Goal: Information Seeking & Learning: Check status

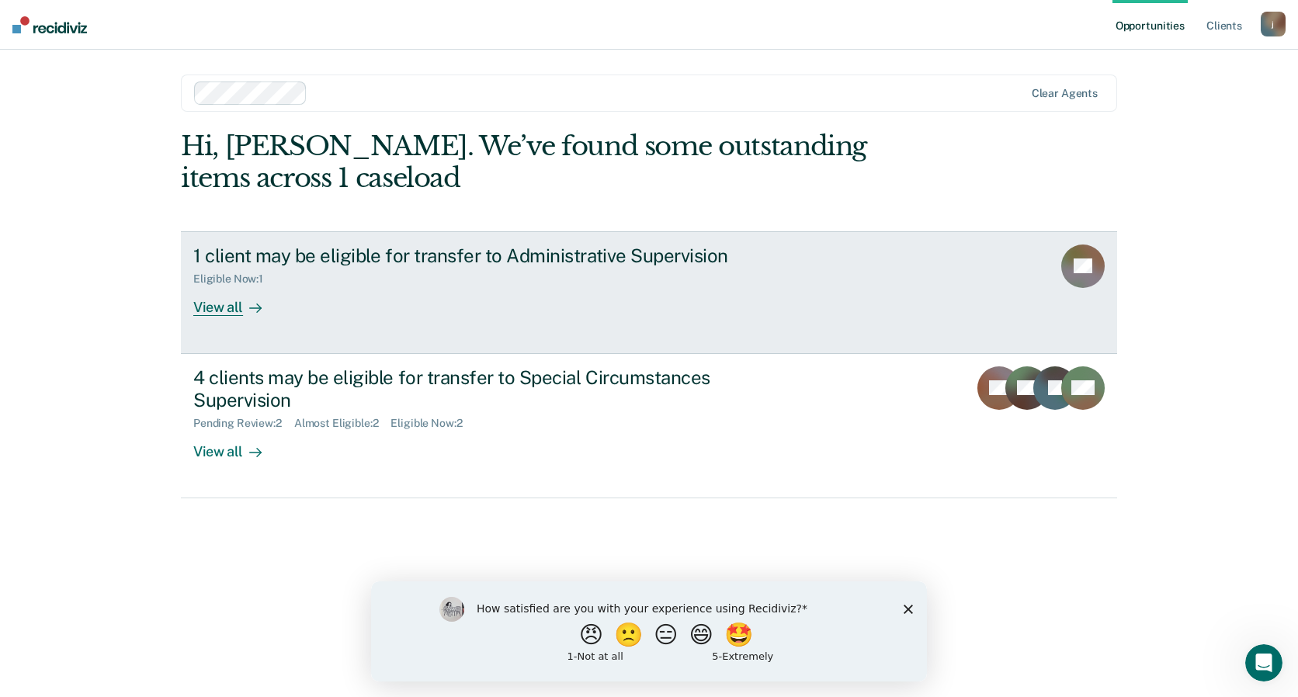
click at [227, 303] on div "View all" at bounding box center [236, 301] width 87 height 30
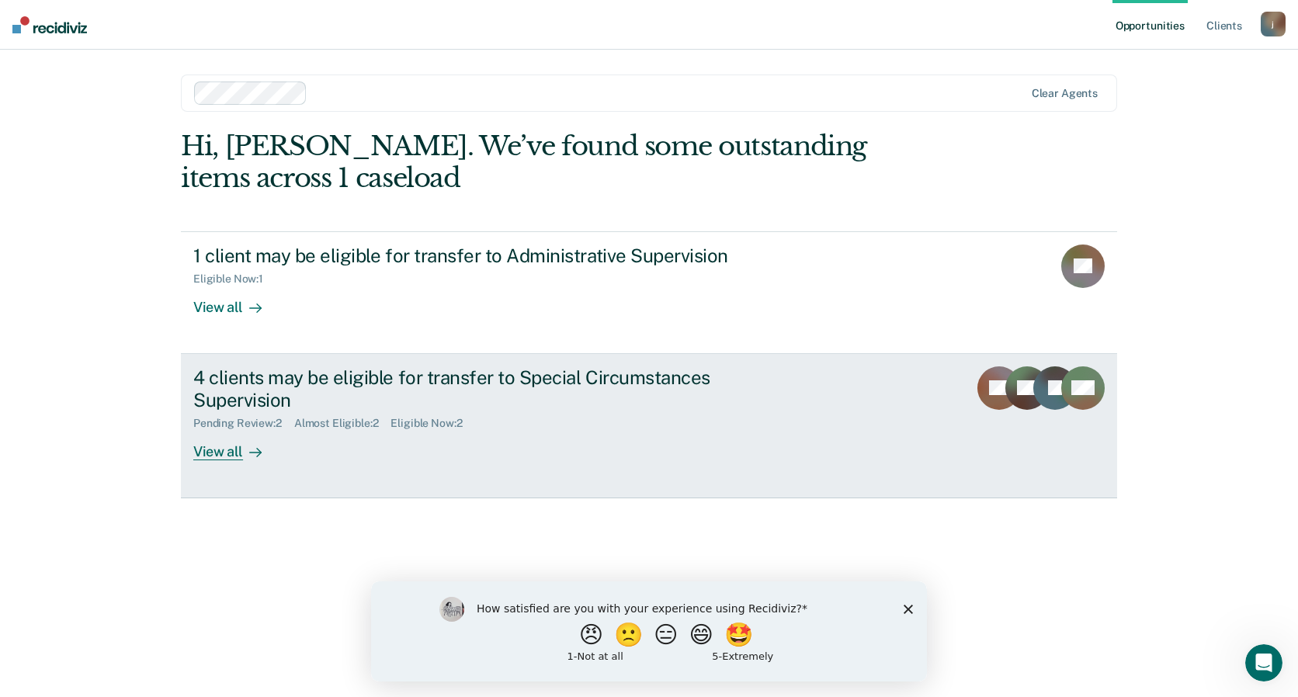
click at [227, 453] on div "View all" at bounding box center [236, 445] width 87 height 30
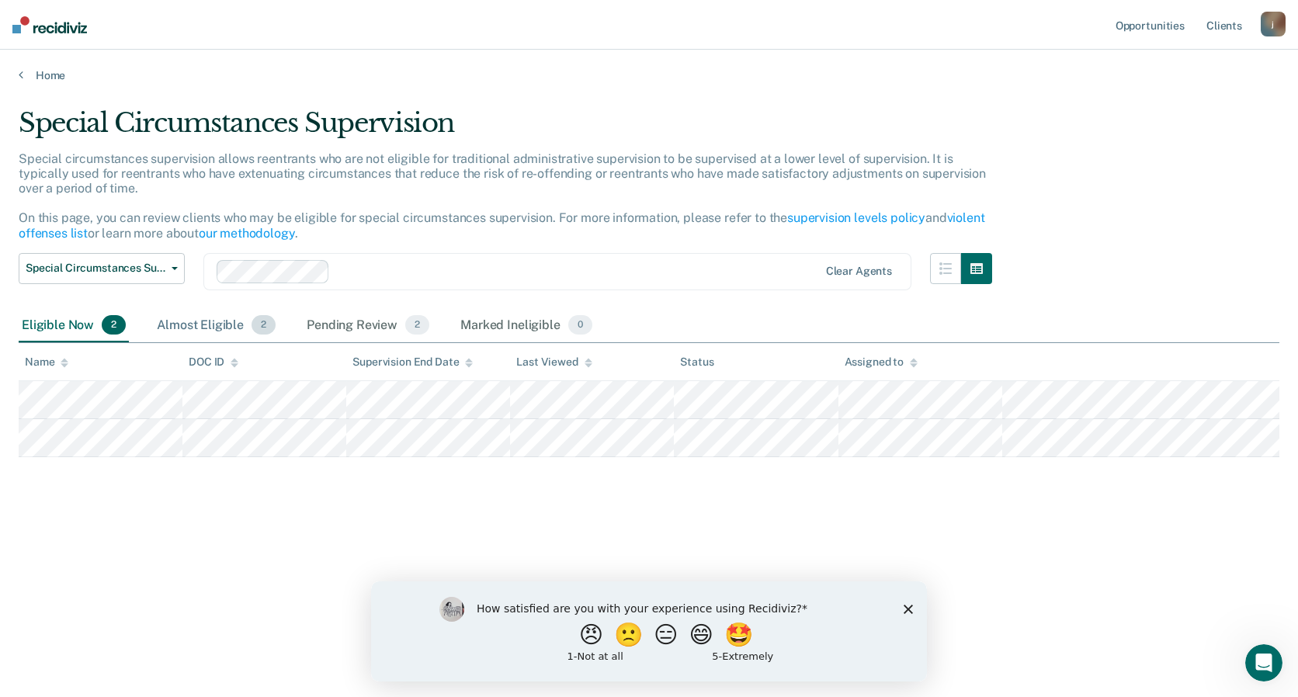
click at [217, 322] on div "Almost Eligible 2" at bounding box center [216, 326] width 125 height 34
click at [328, 325] on div "Pending Review 2" at bounding box center [368, 326] width 129 height 34
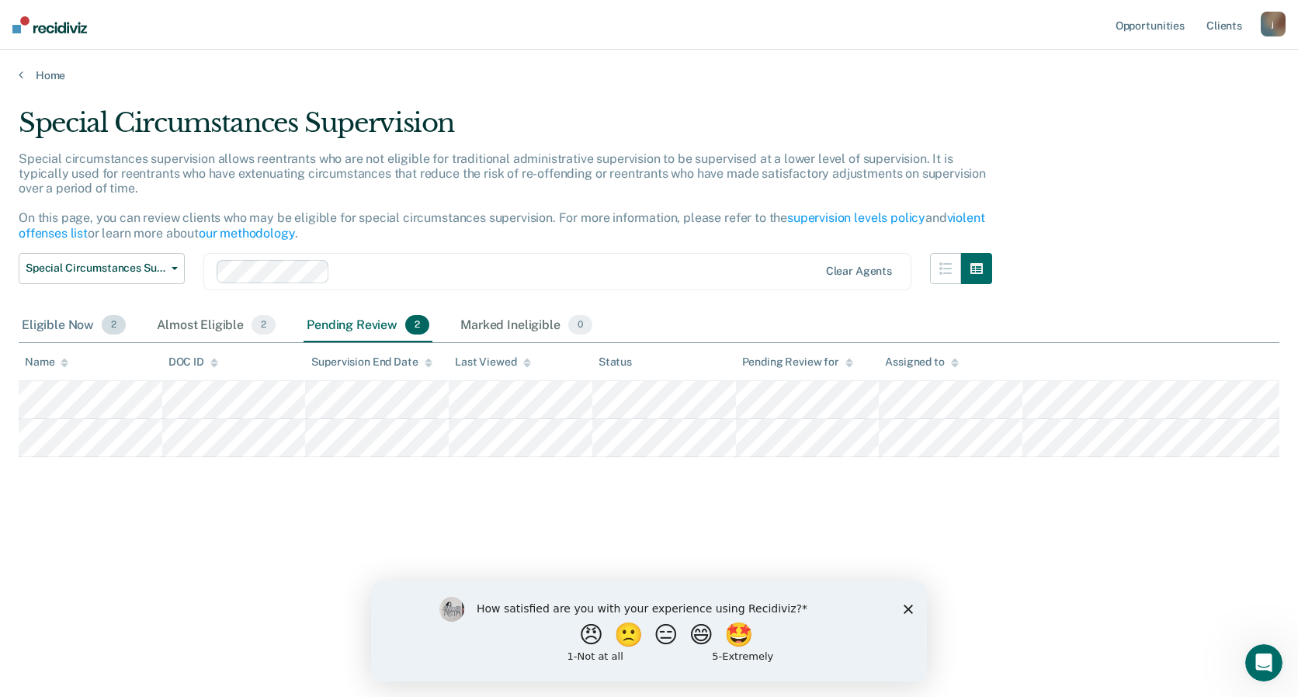
click at [55, 324] on div "Eligible Now 2" at bounding box center [74, 326] width 110 height 34
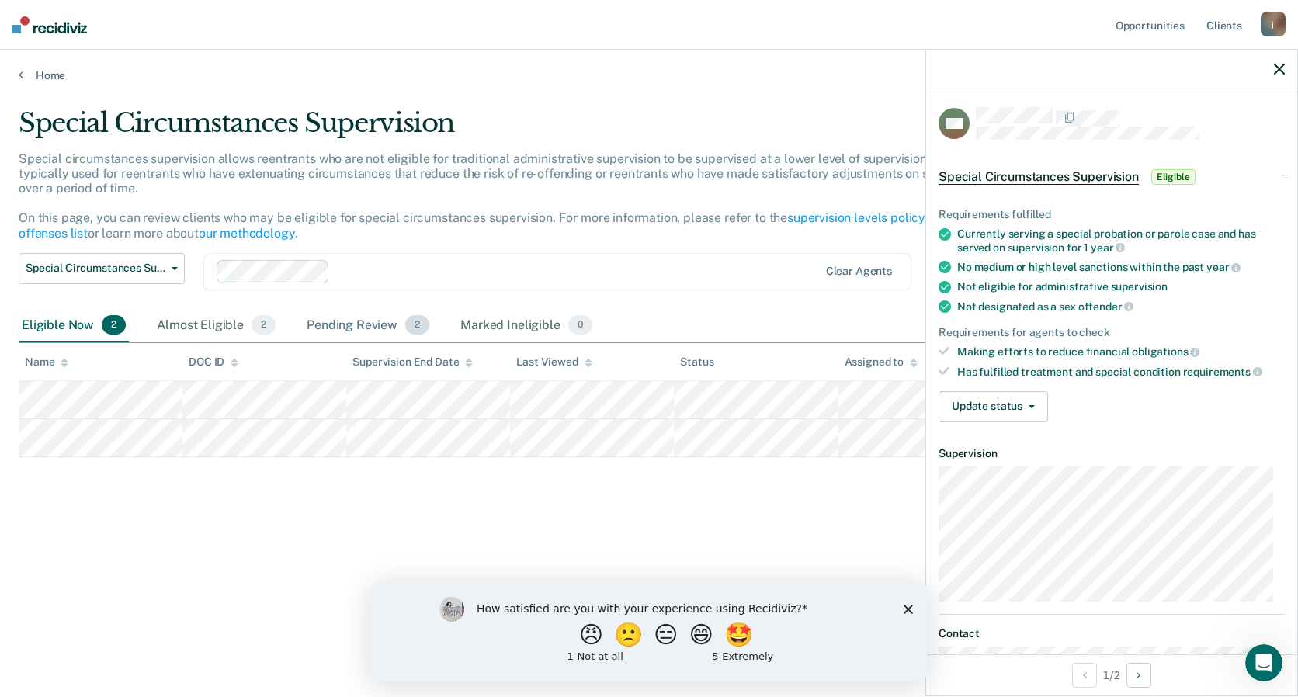
click at [366, 327] on div "Pending Review 2" at bounding box center [368, 326] width 129 height 34
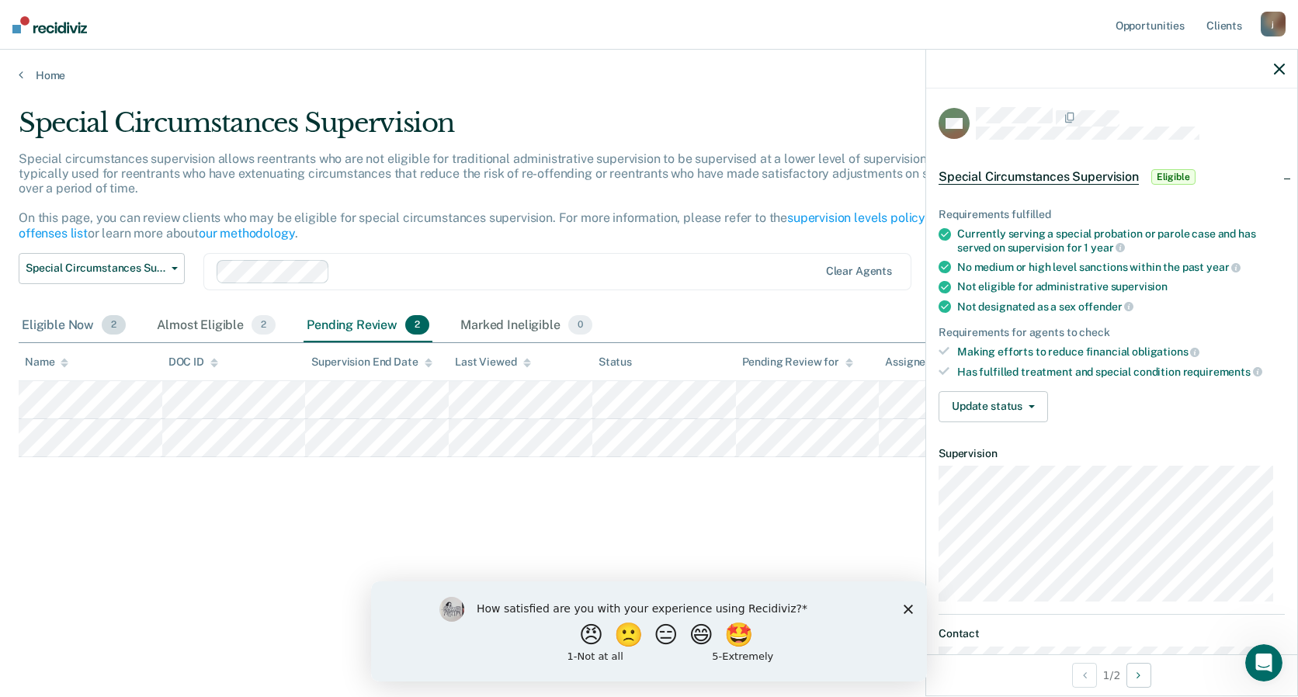
click at [61, 327] on div "Eligible Now 2" at bounding box center [74, 326] width 110 height 34
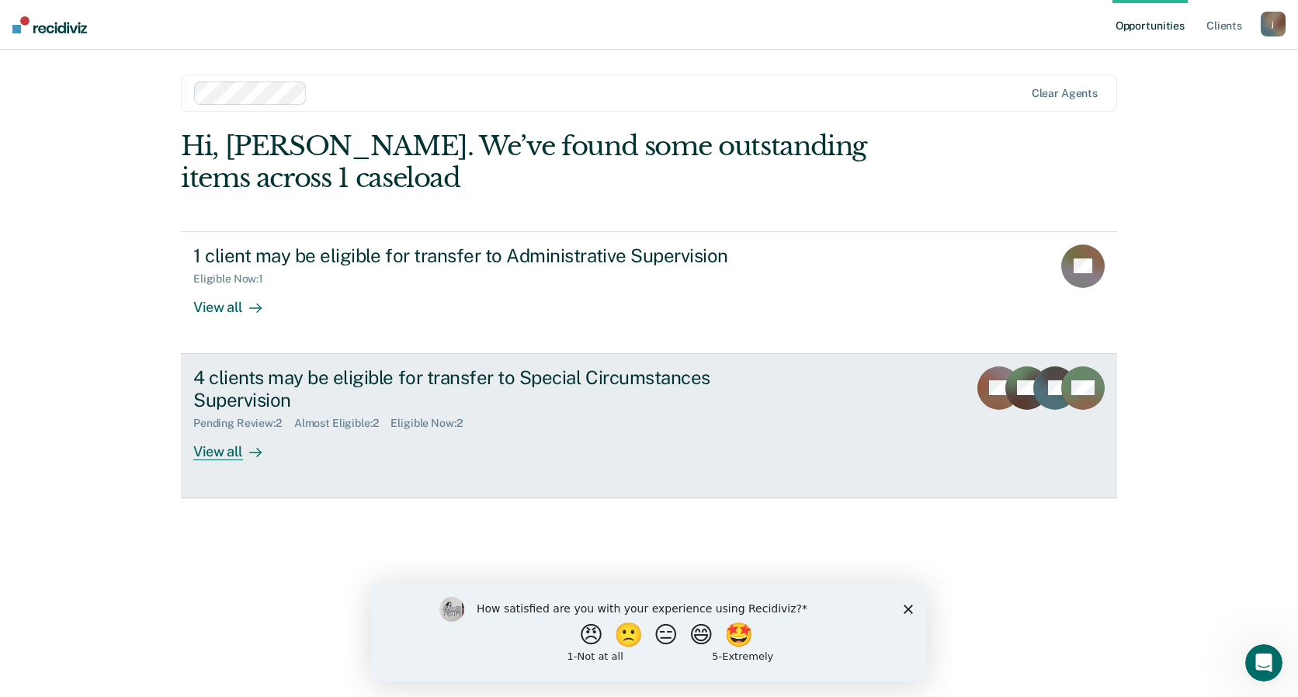
click at [212, 450] on div "View all" at bounding box center [236, 445] width 87 height 30
